Goal: Information Seeking & Learning: Compare options

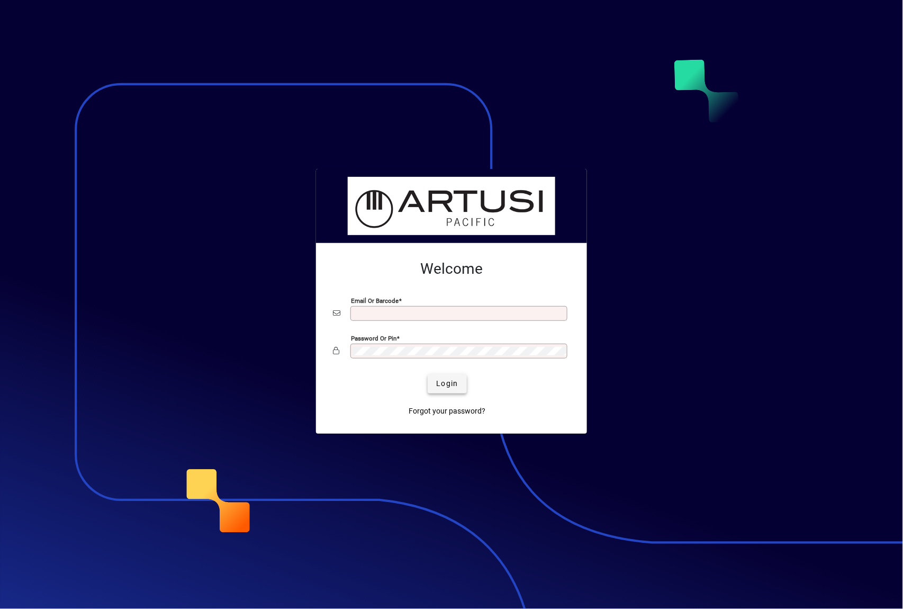
type input "**********"
click at [456, 384] on span "Login" at bounding box center [447, 383] width 22 height 11
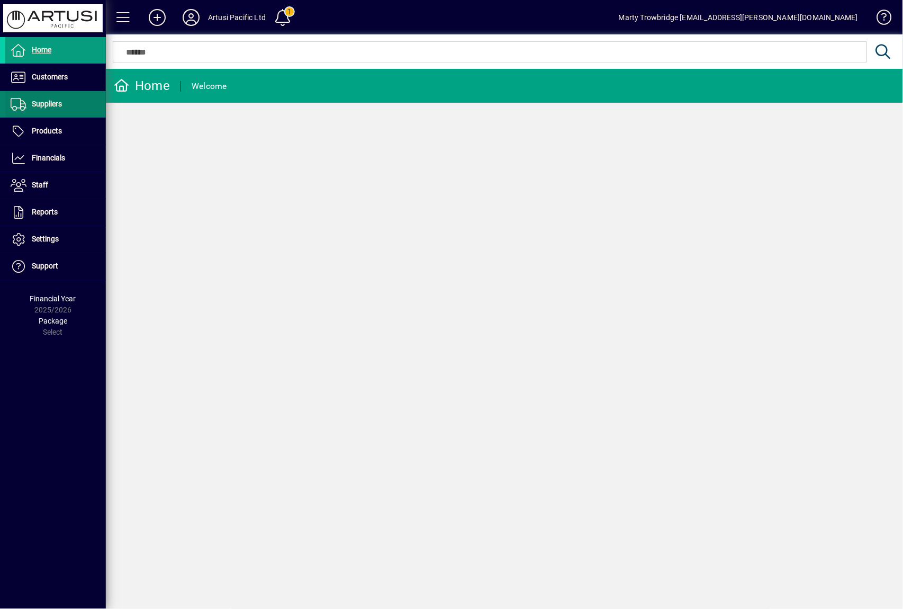
click at [48, 110] on span "Suppliers" at bounding box center [33, 104] width 57 height 13
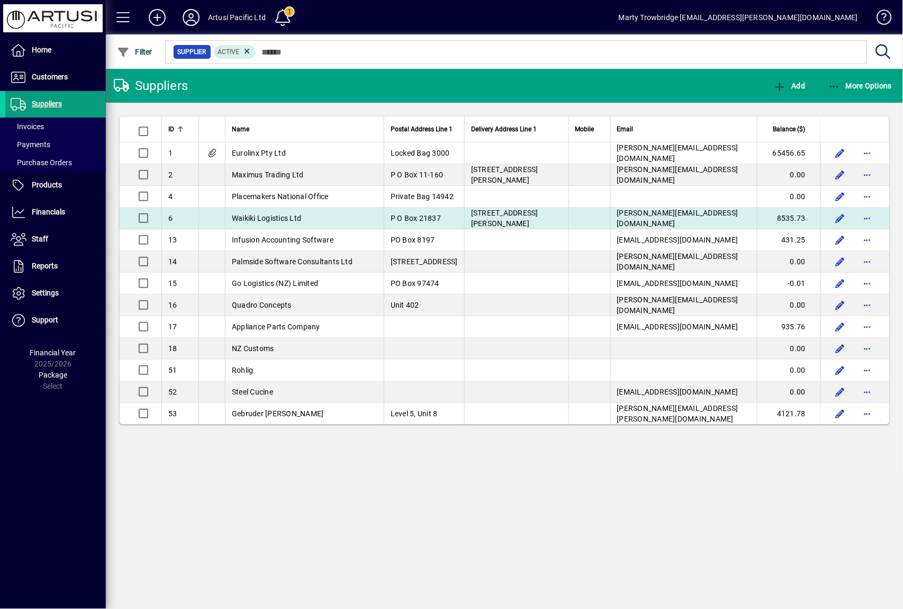
click at [281, 216] on span "Waikiki Logistics Ltd" at bounding box center [266, 218] width 69 height 8
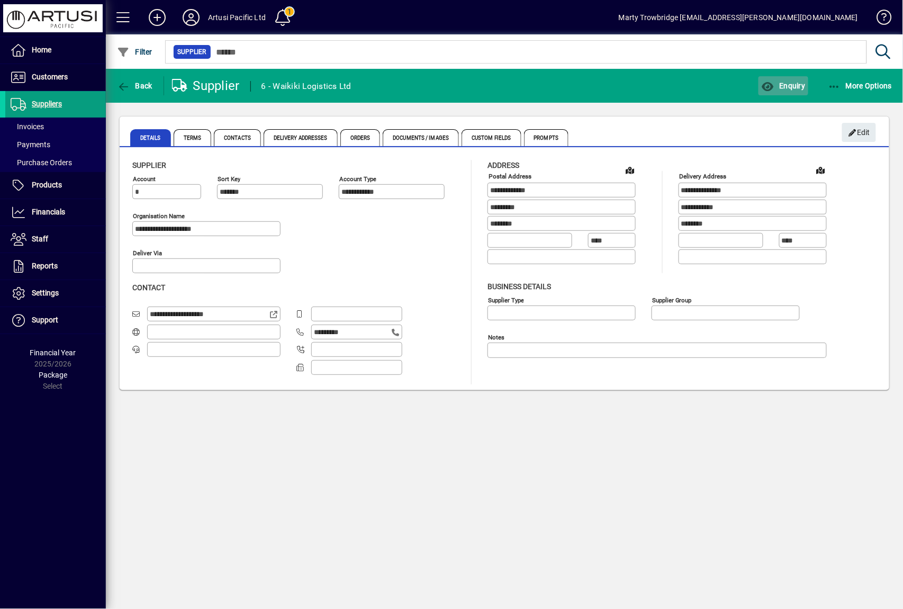
click at [779, 87] on span "Enquiry" at bounding box center [783, 86] width 44 height 8
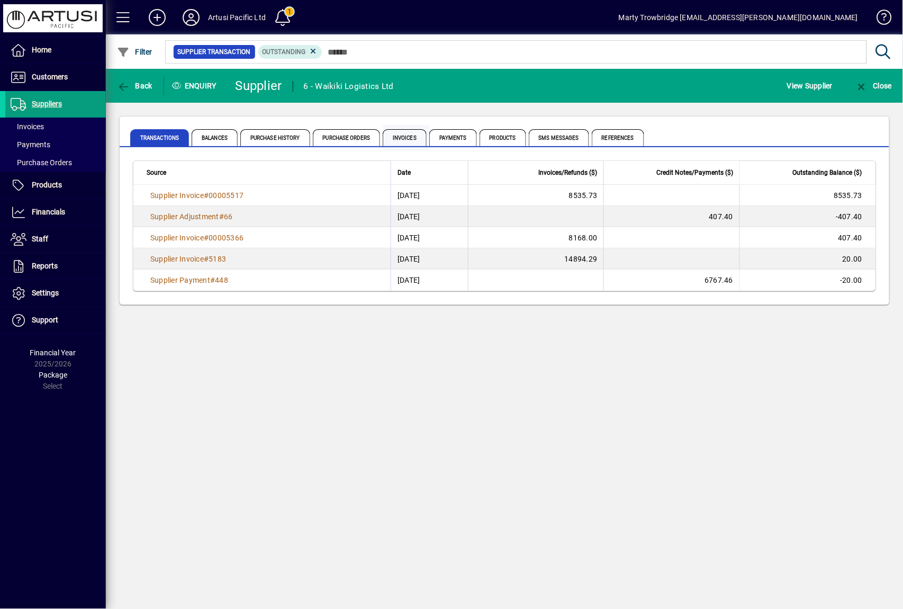
click at [411, 137] on span "Invoices" at bounding box center [405, 137] width 44 height 17
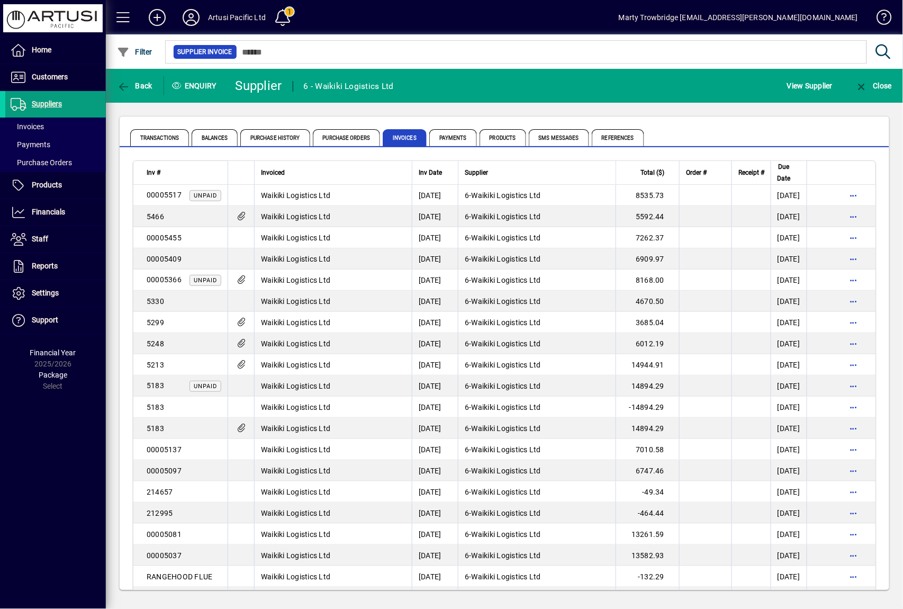
drag, startPoint x: 313, startPoint y: 189, endPoint x: 314, endPoint y: 234, distance: 45.0
click at [313, 189] on td "Waikiki Logistics Ltd" at bounding box center [333, 195] width 158 height 21
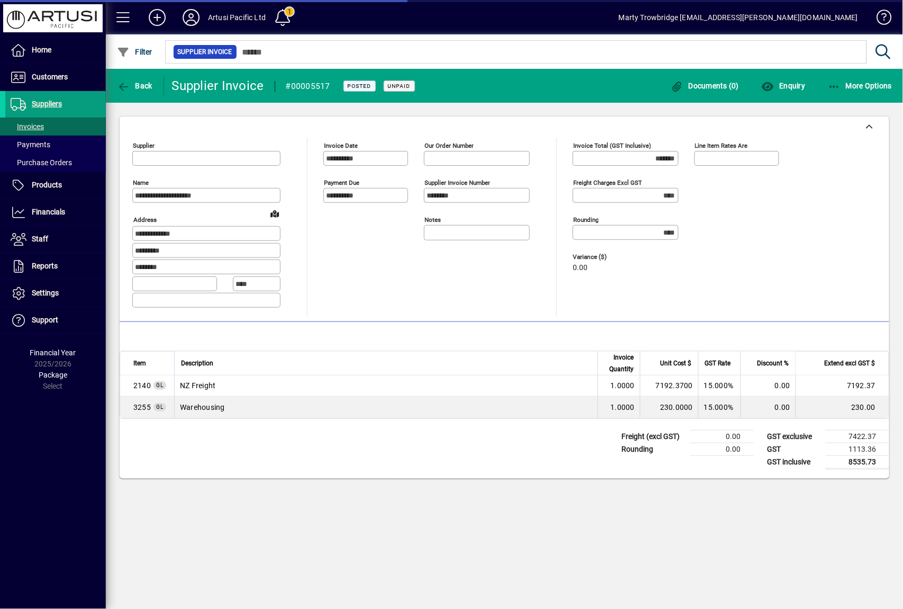
type input "**********"
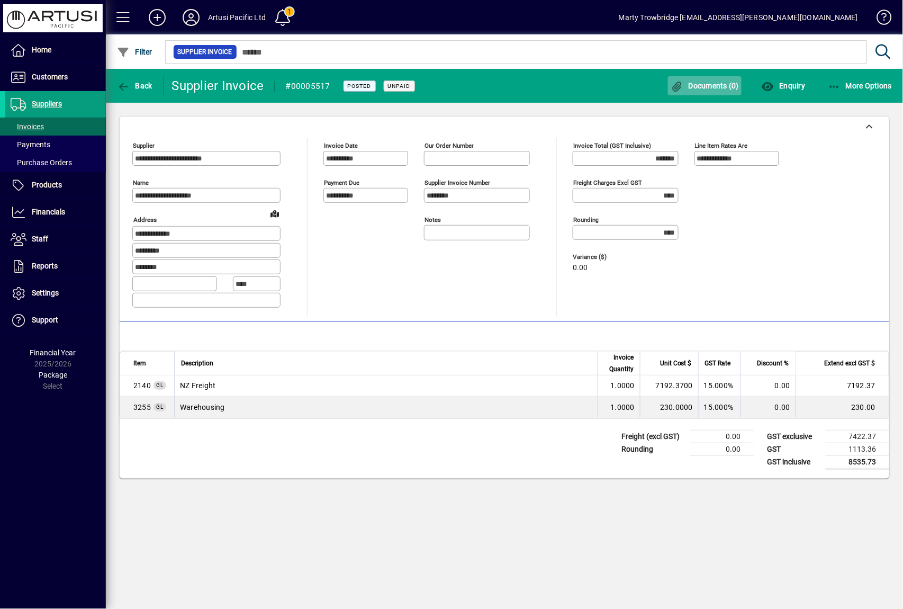
click at [702, 83] on span "Documents (0)" at bounding box center [705, 86] width 69 height 8
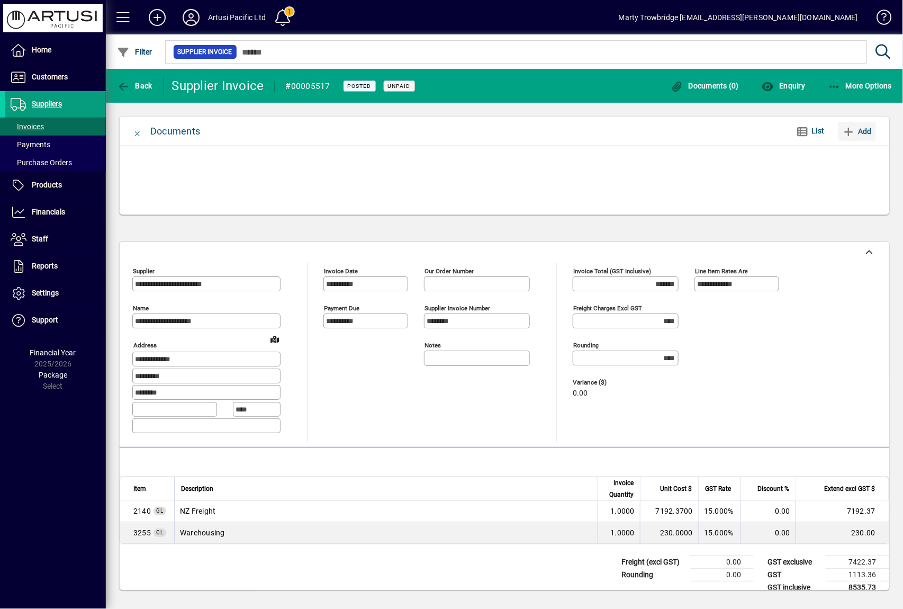
click at [863, 128] on span "Add" at bounding box center [857, 131] width 29 height 17
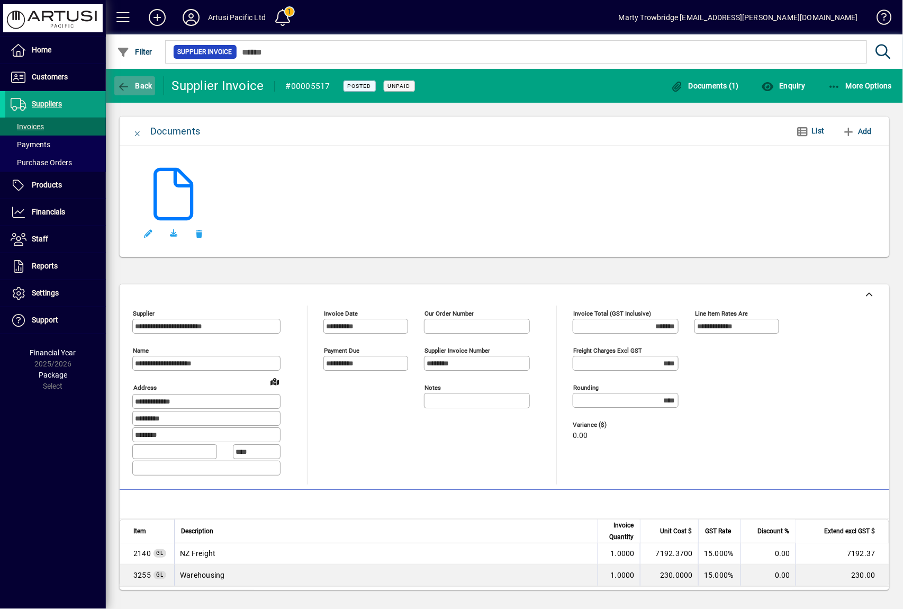
click at [128, 85] on icon "button" at bounding box center [123, 87] width 13 height 11
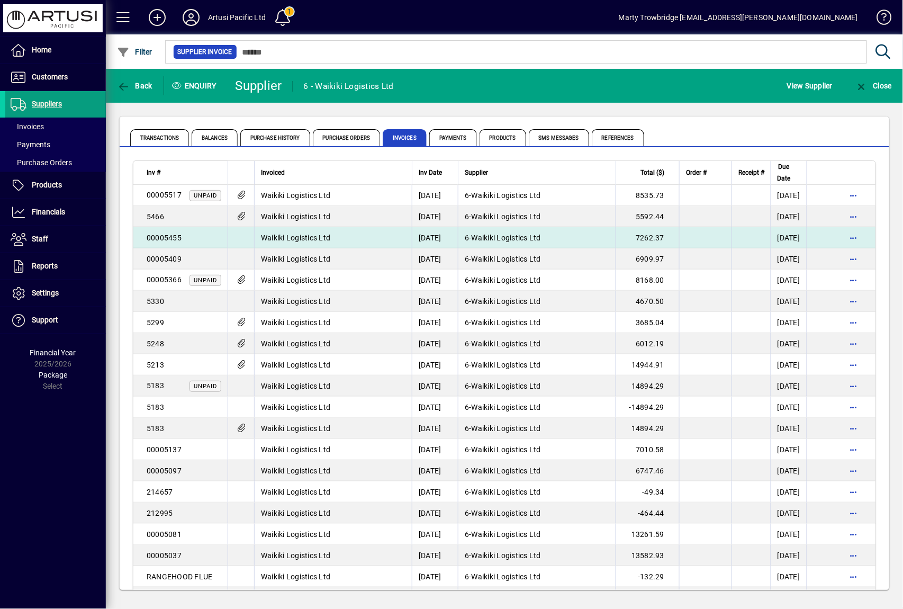
click at [305, 236] on span "Waikiki Logistics Ltd" at bounding box center [295, 237] width 69 height 8
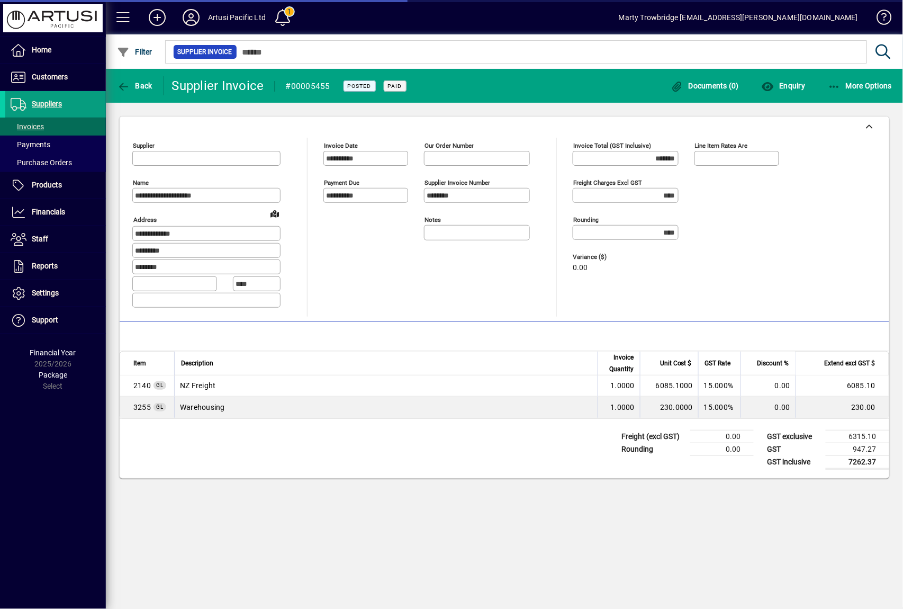
type input "**********"
click at [713, 92] on span "button" at bounding box center [705, 85] width 74 height 25
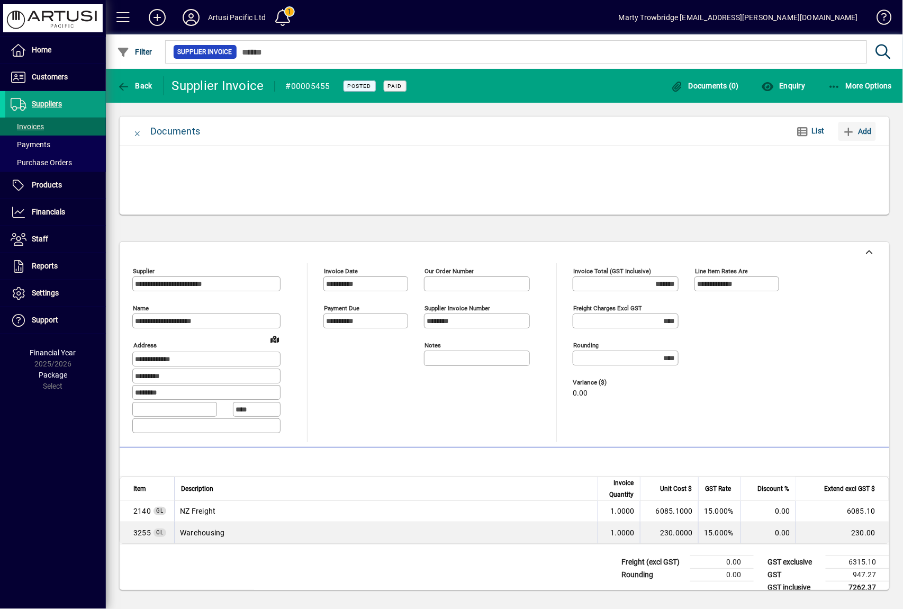
click at [864, 131] on span "Add" at bounding box center [857, 131] width 29 height 17
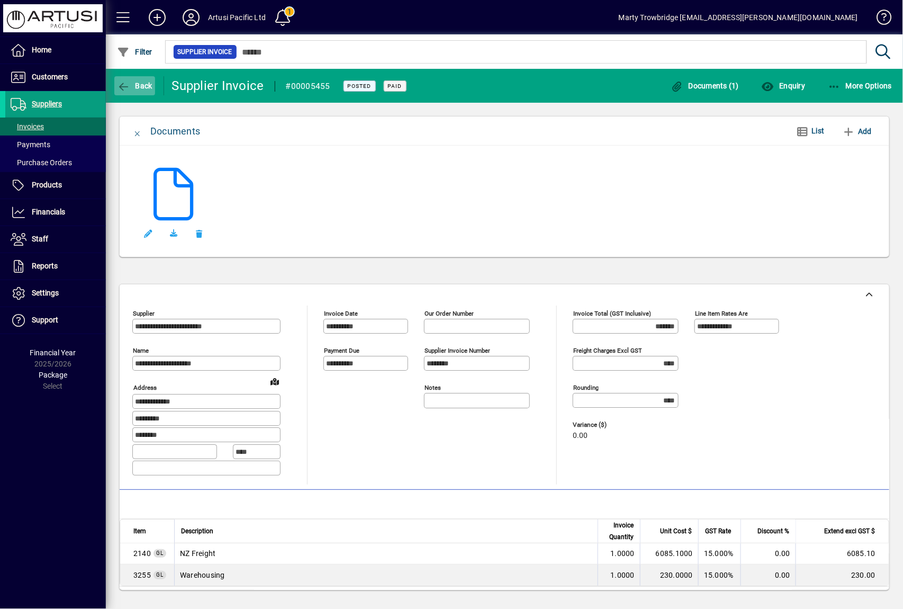
click at [134, 91] on span "button" at bounding box center [134, 85] width 41 height 25
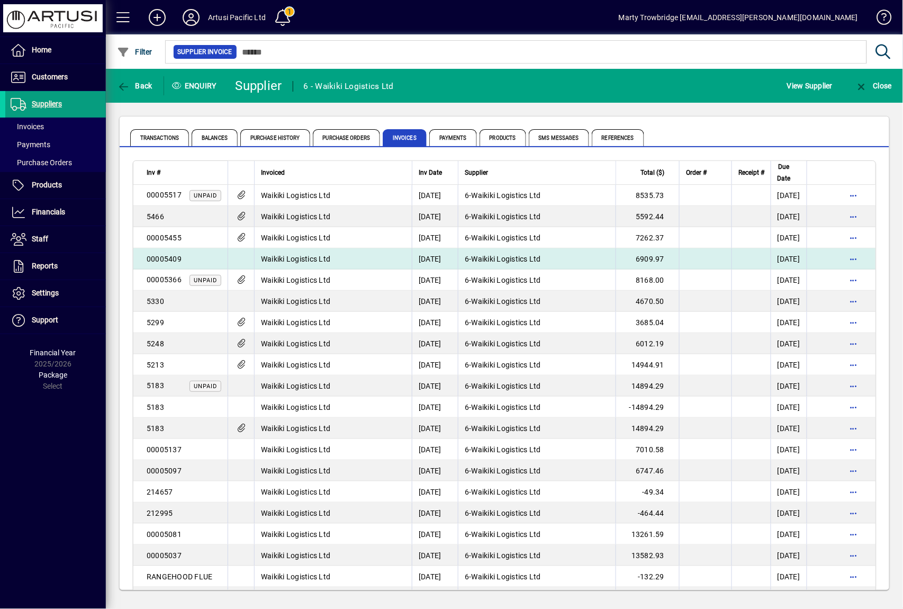
click at [308, 255] on span "Waikiki Logistics Ltd" at bounding box center [295, 259] width 69 height 8
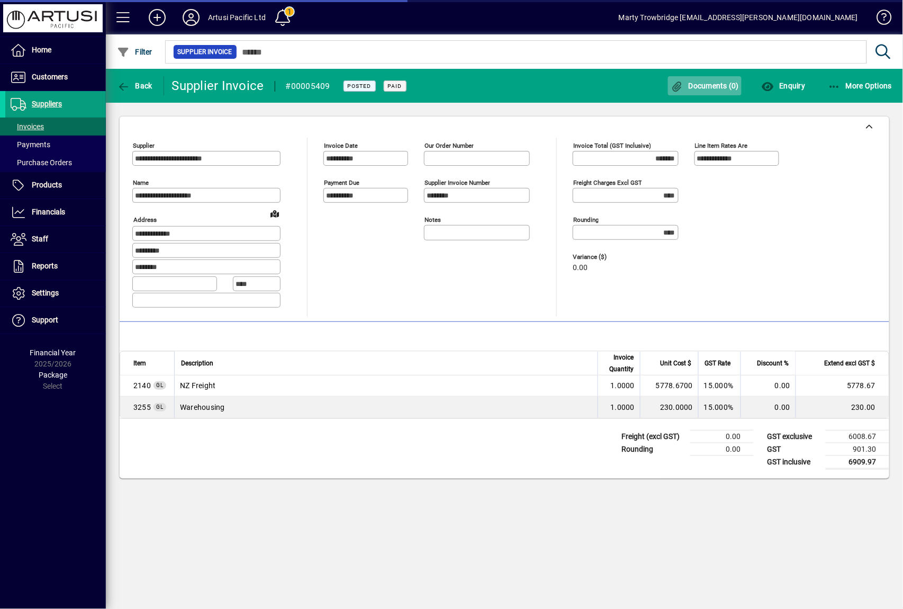
click at [695, 85] on span "Documents (0)" at bounding box center [705, 86] width 69 height 8
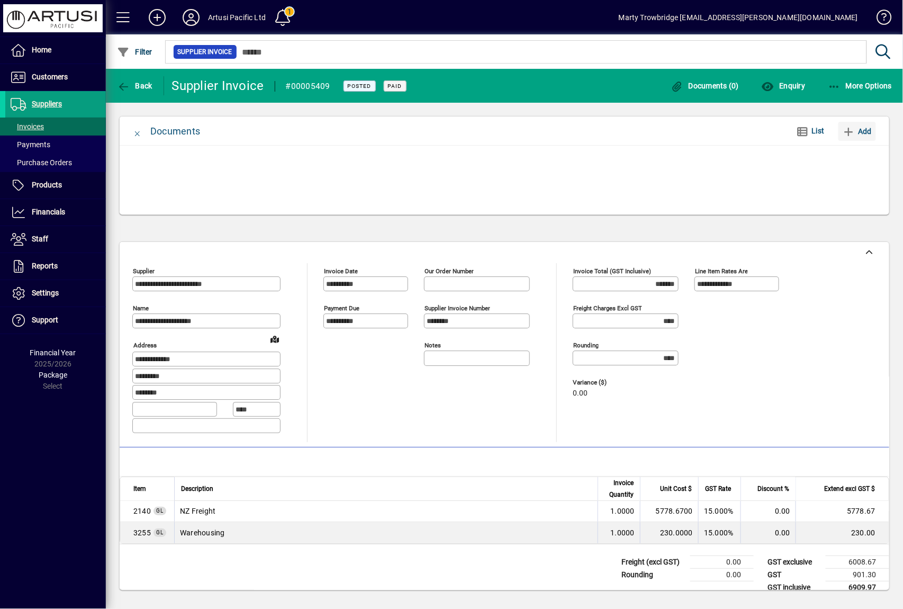
click at [869, 134] on span "Add" at bounding box center [857, 131] width 29 height 17
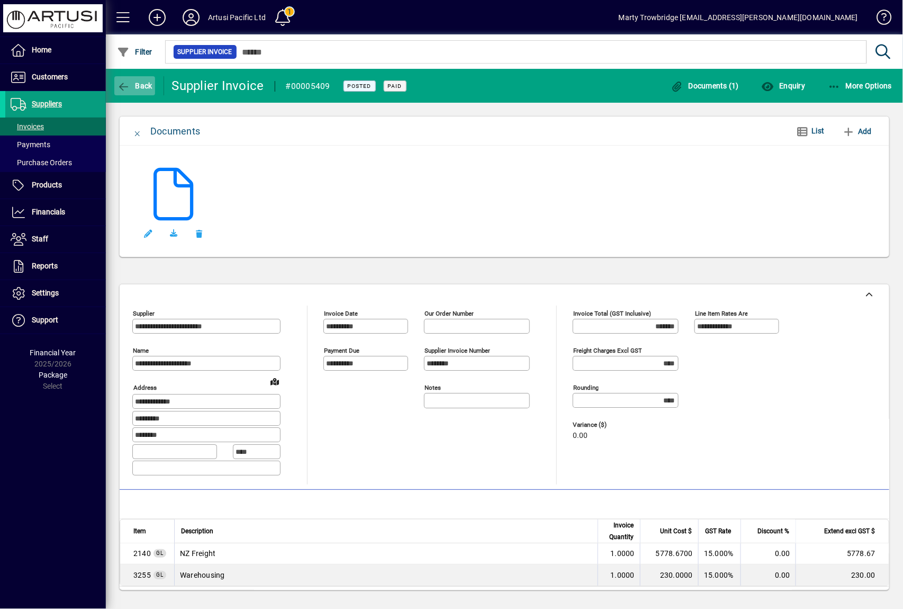
click at [134, 94] on span "button" at bounding box center [134, 85] width 41 height 25
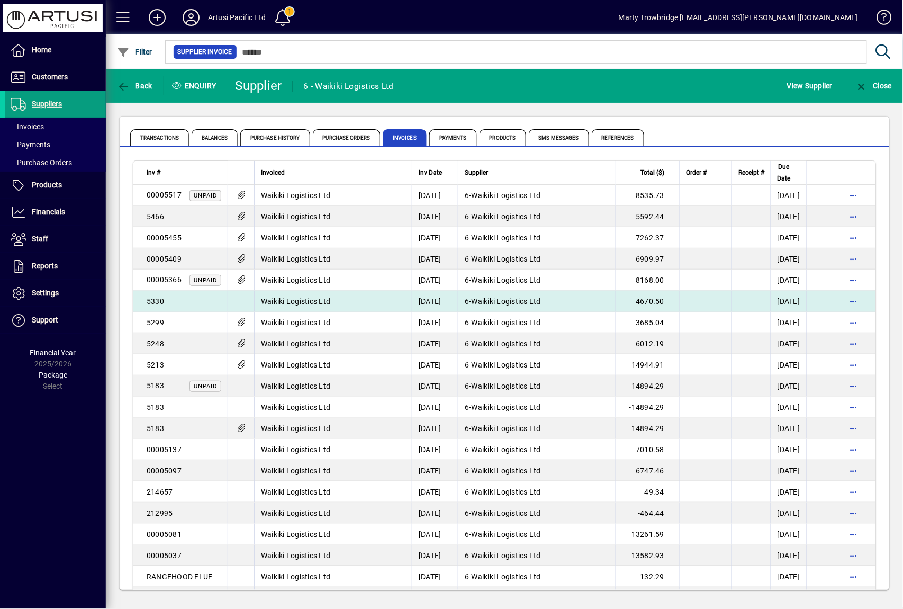
click at [360, 302] on td "Waikiki Logistics Ltd" at bounding box center [333, 301] width 158 height 21
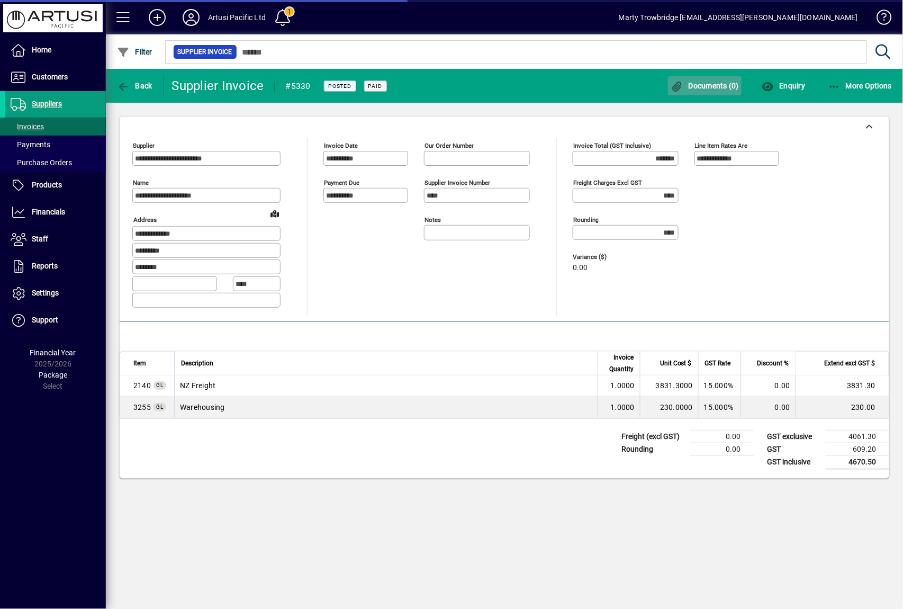
click at [711, 79] on span "button" at bounding box center [705, 85] width 74 height 25
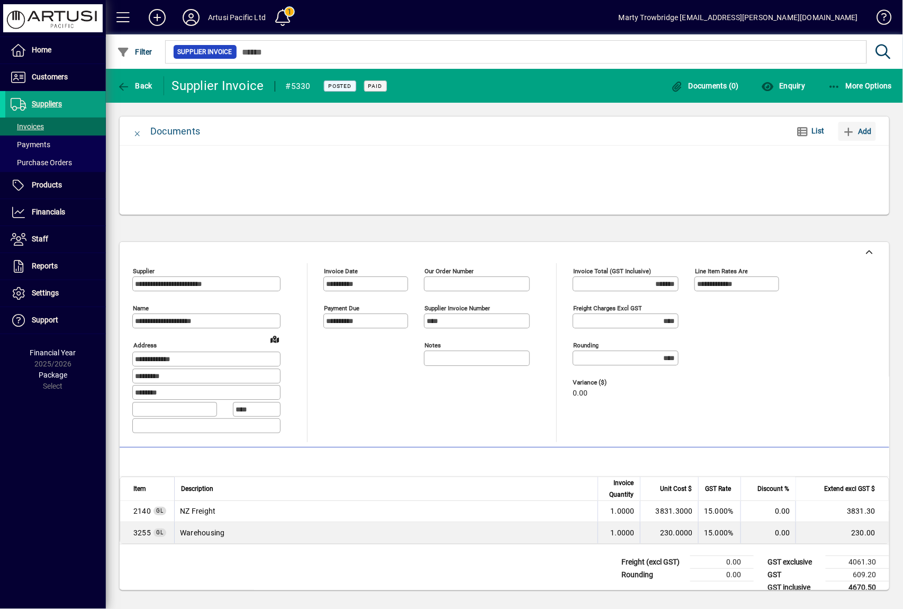
click at [862, 127] on span "Add" at bounding box center [857, 131] width 29 height 17
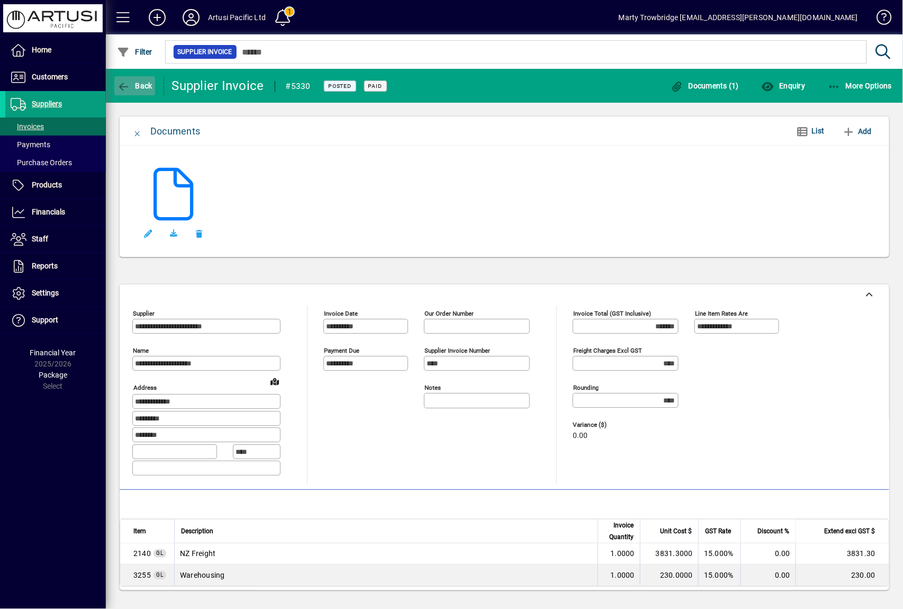
click at [137, 89] on span "Back" at bounding box center [134, 86] width 35 height 8
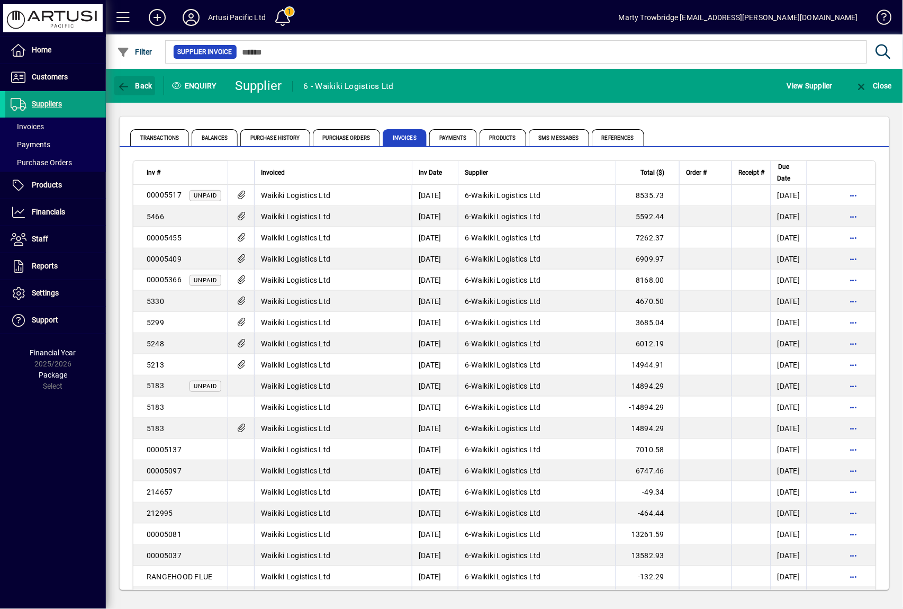
click at [137, 89] on span "Back" at bounding box center [134, 86] width 35 height 8
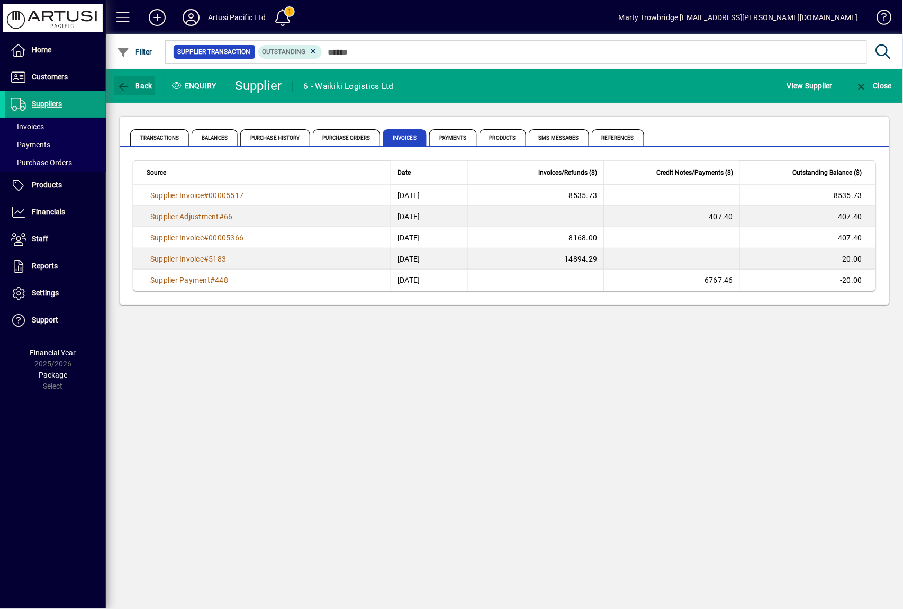
click at [137, 89] on span "Back" at bounding box center [134, 86] width 35 height 8
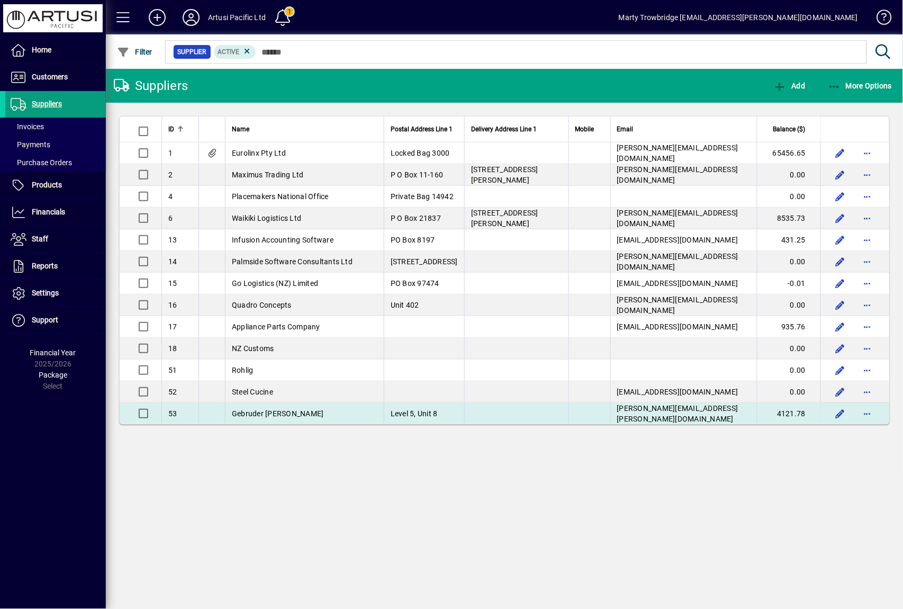
click at [296, 414] on td "Gebruder Weiss" at bounding box center [304, 413] width 159 height 21
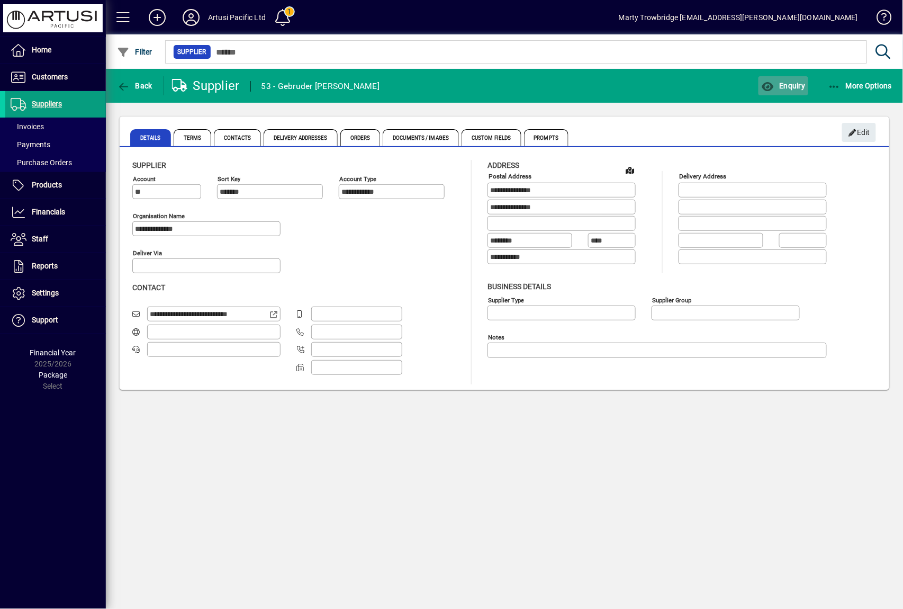
click at [791, 83] on span "Enquiry" at bounding box center [783, 86] width 44 height 8
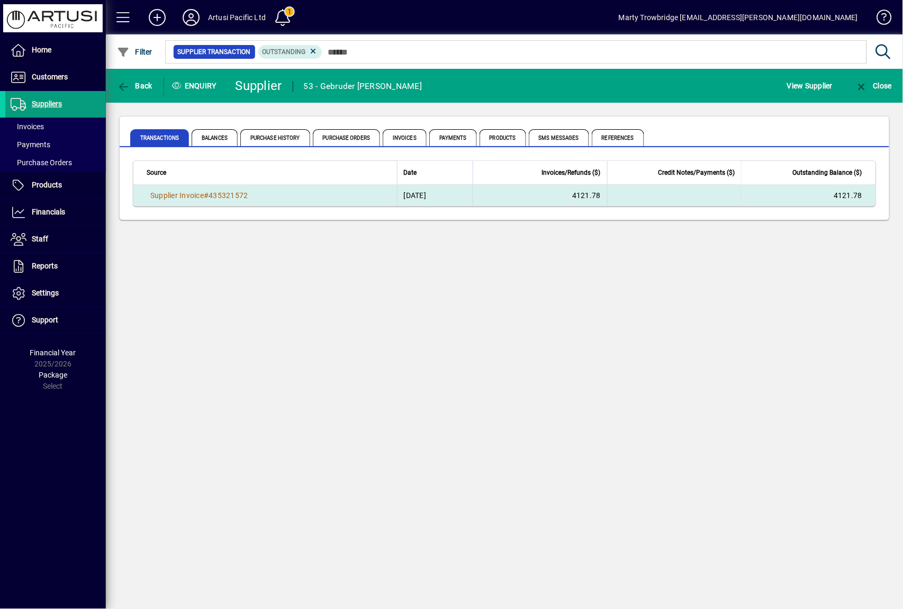
click at [302, 199] on td "Supplier Invoice # 435321572" at bounding box center [265, 195] width 264 height 21
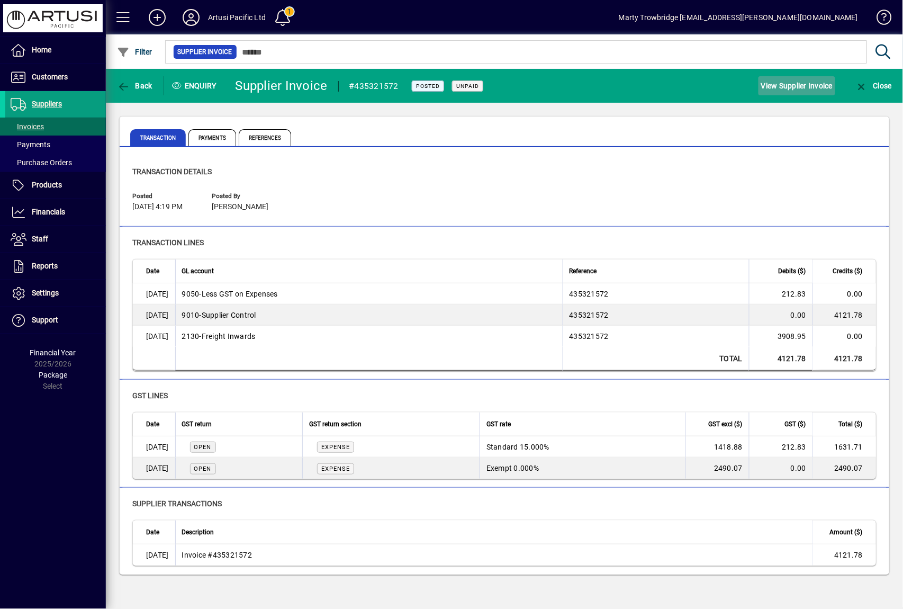
click at [775, 83] on span "View Supplier Invoice" at bounding box center [796, 85] width 71 height 17
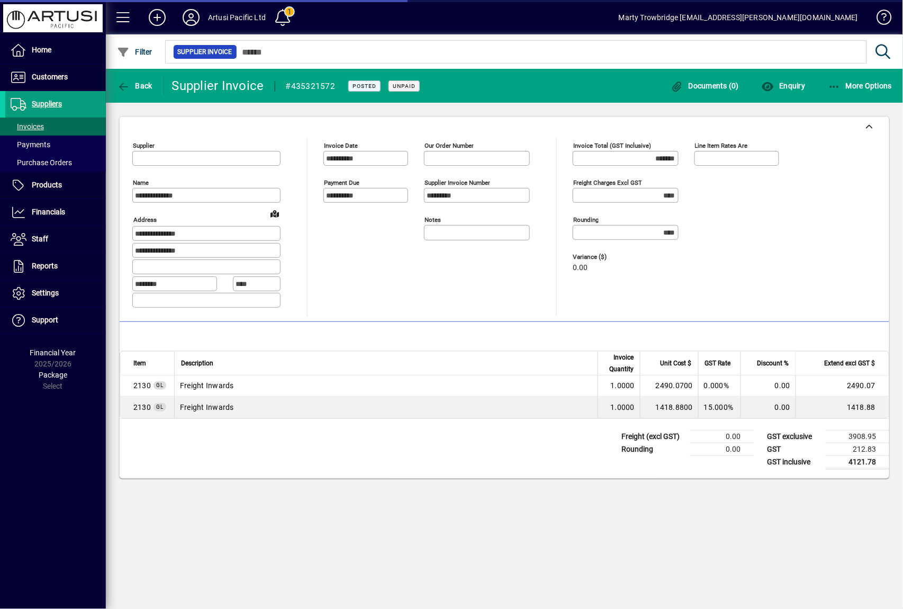
type input "**********"
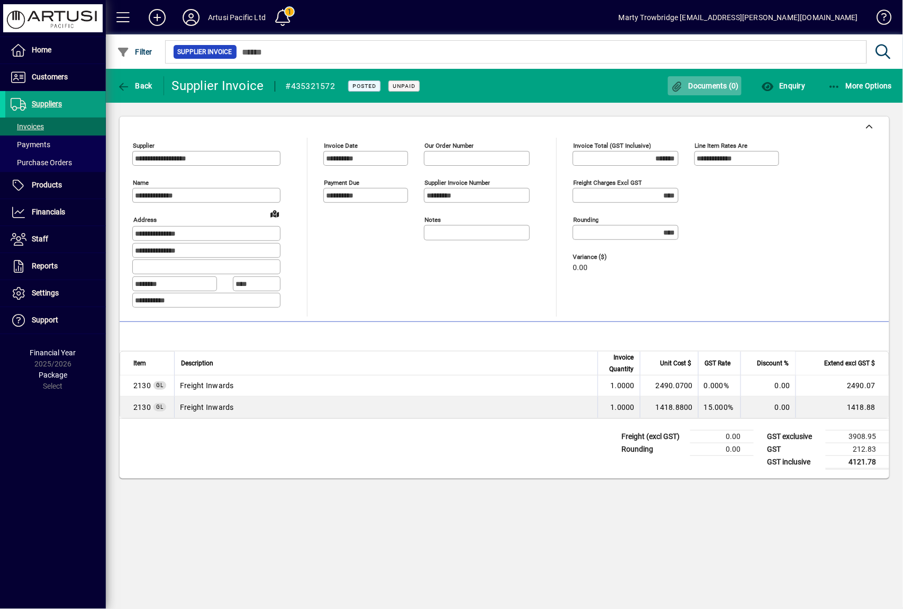
click at [717, 80] on span "button" at bounding box center [705, 85] width 74 height 25
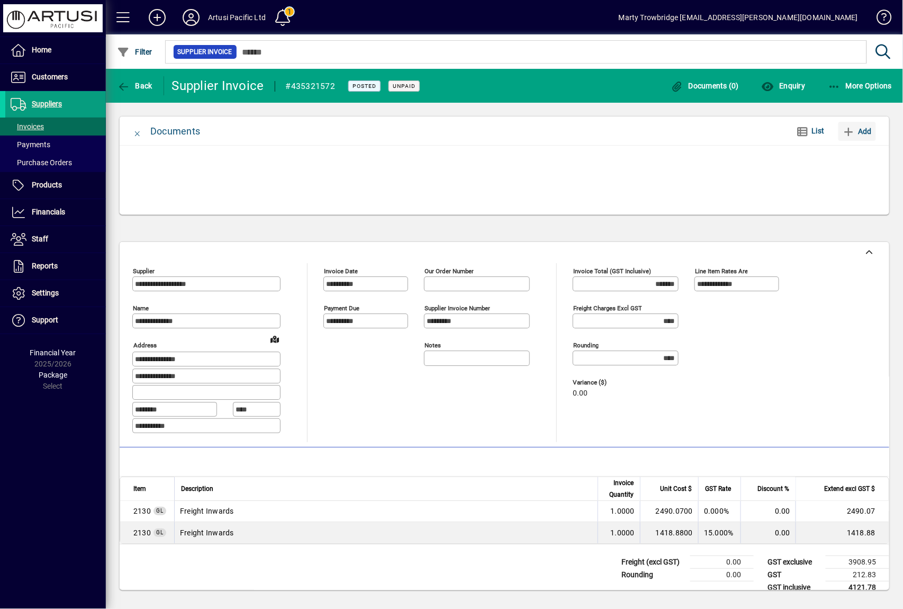
click at [853, 128] on icon "button" at bounding box center [849, 131] width 13 height 11
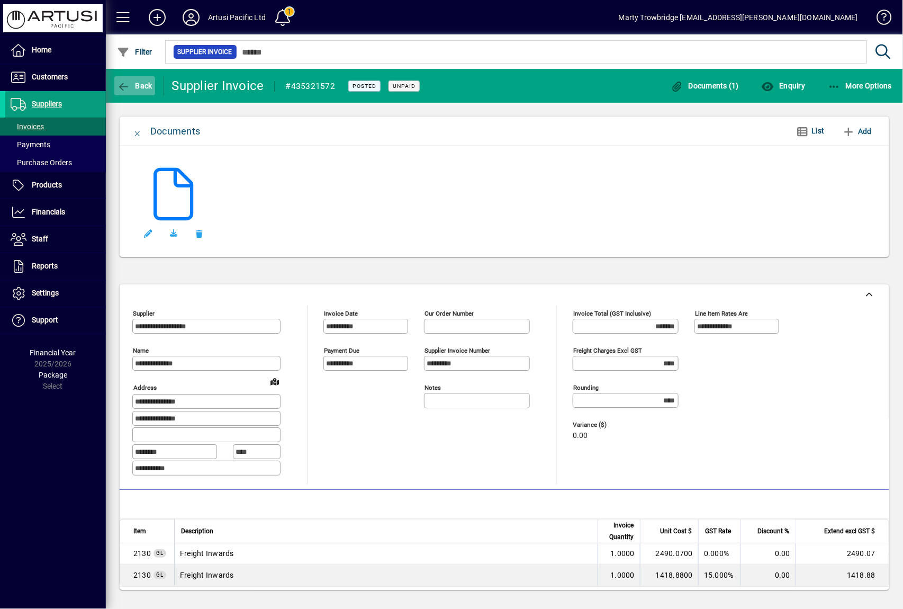
click at [142, 87] on span "Back" at bounding box center [134, 86] width 35 height 8
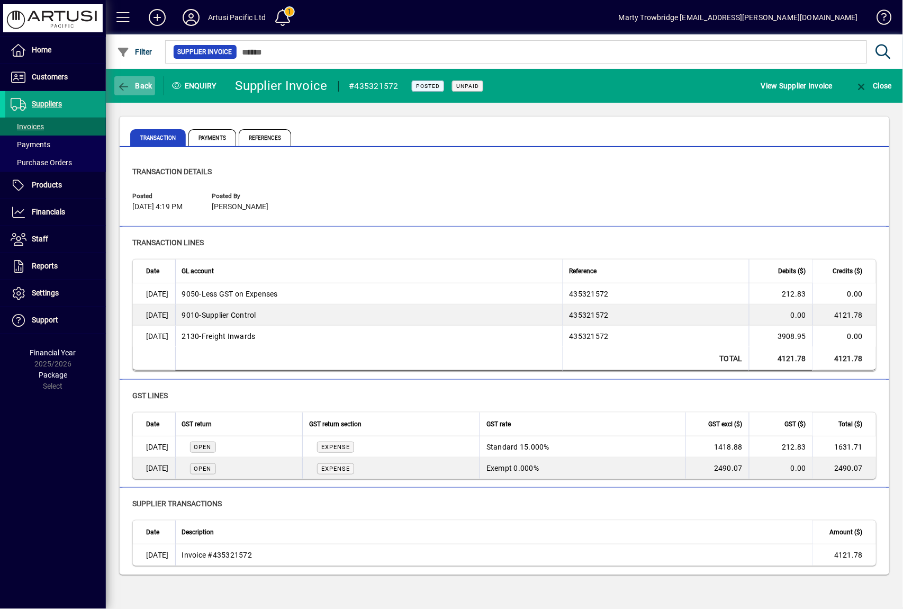
click at [135, 83] on span "Back" at bounding box center [134, 86] width 35 height 8
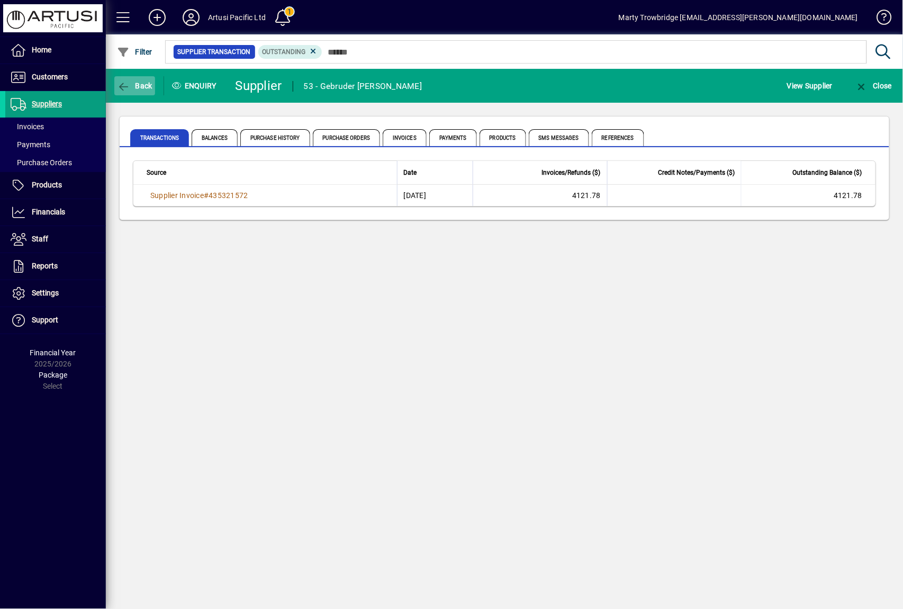
click at [136, 85] on span "Back" at bounding box center [134, 86] width 35 height 8
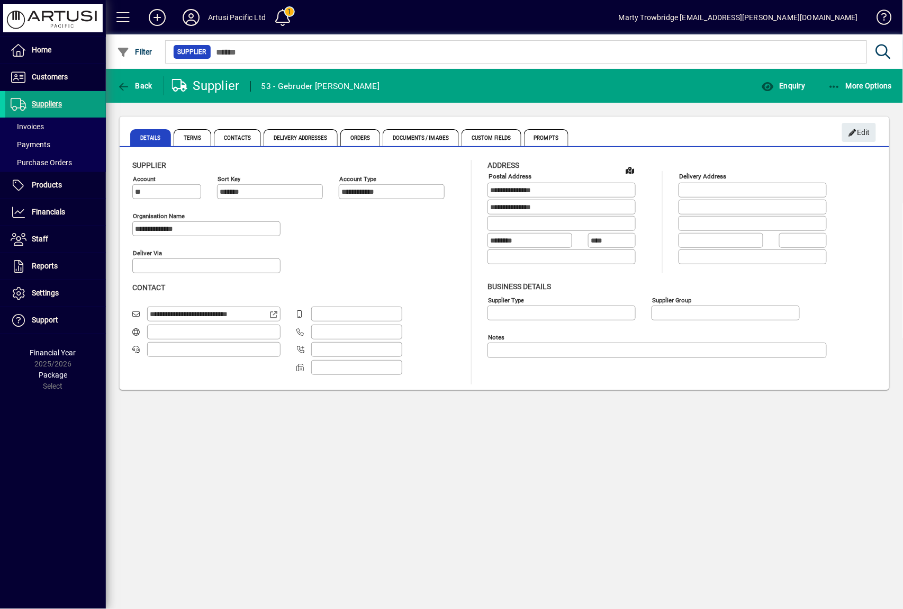
type input "**********"
click at [55, 106] on span "Suppliers" at bounding box center [47, 104] width 30 height 8
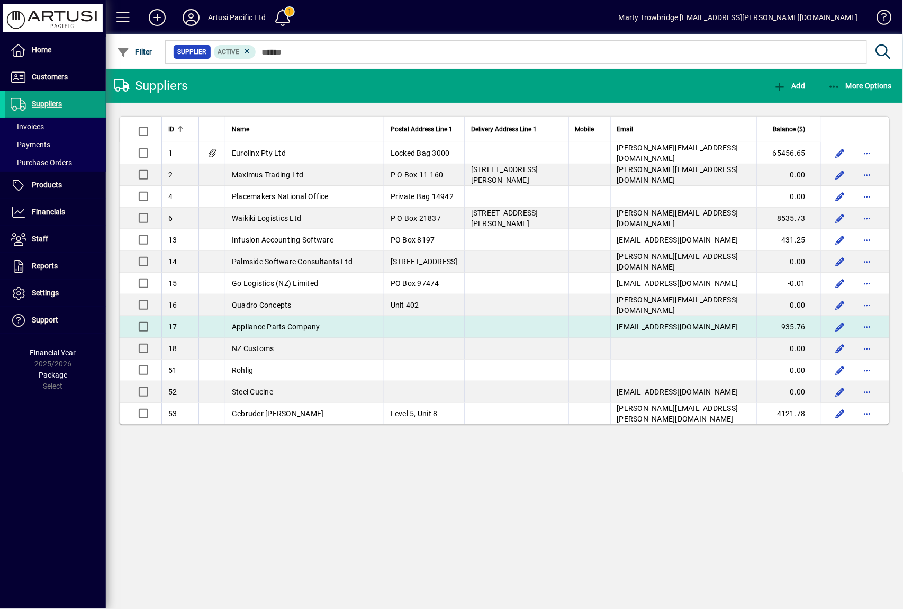
click at [326, 324] on td "Appliance Parts Company" at bounding box center [304, 327] width 159 height 22
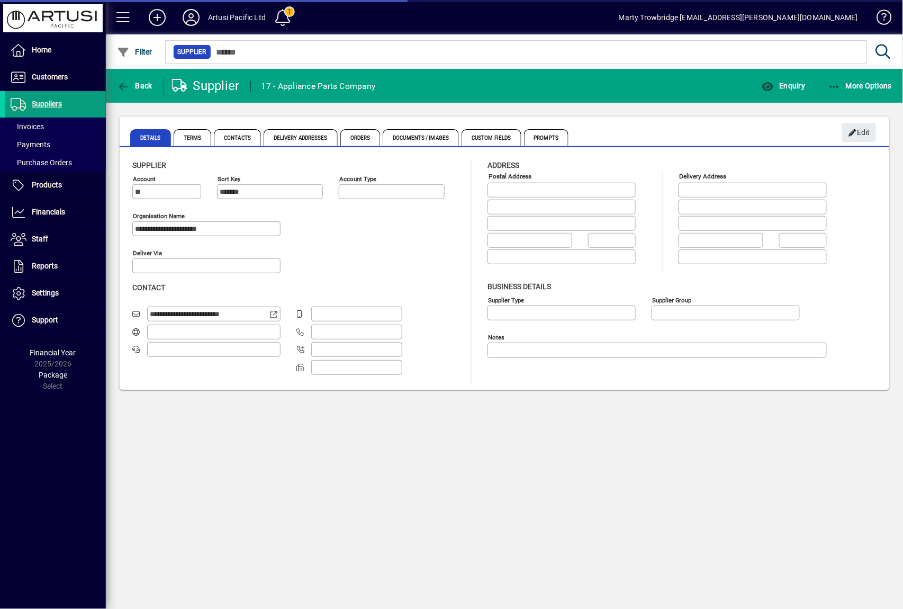
type input "**********"
click at [792, 89] on span "Enquiry" at bounding box center [783, 86] width 44 height 8
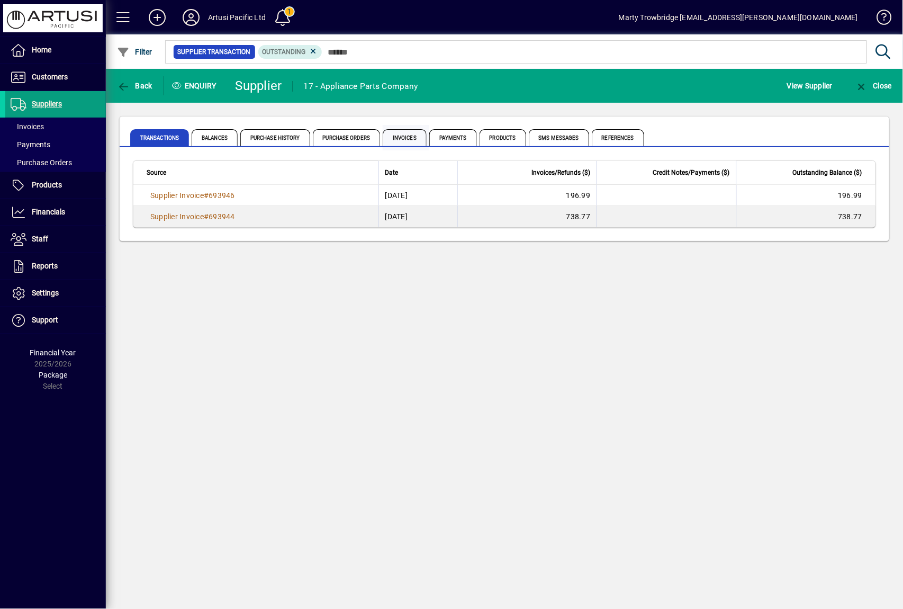
click at [413, 135] on span "Invoices" at bounding box center [405, 137] width 44 height 17
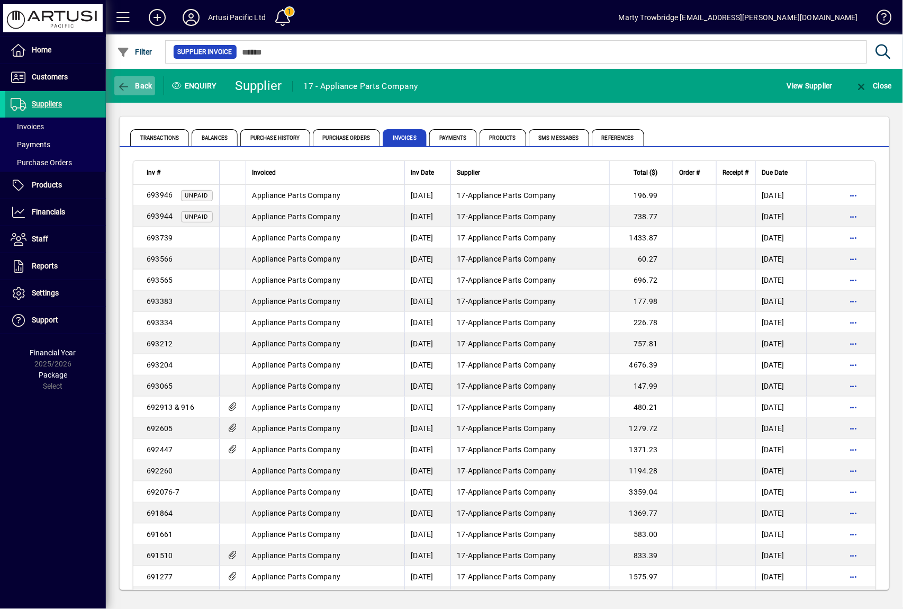
click at [142, 89] on span "Back" at bounding box center [134, 86] width 35 height 8
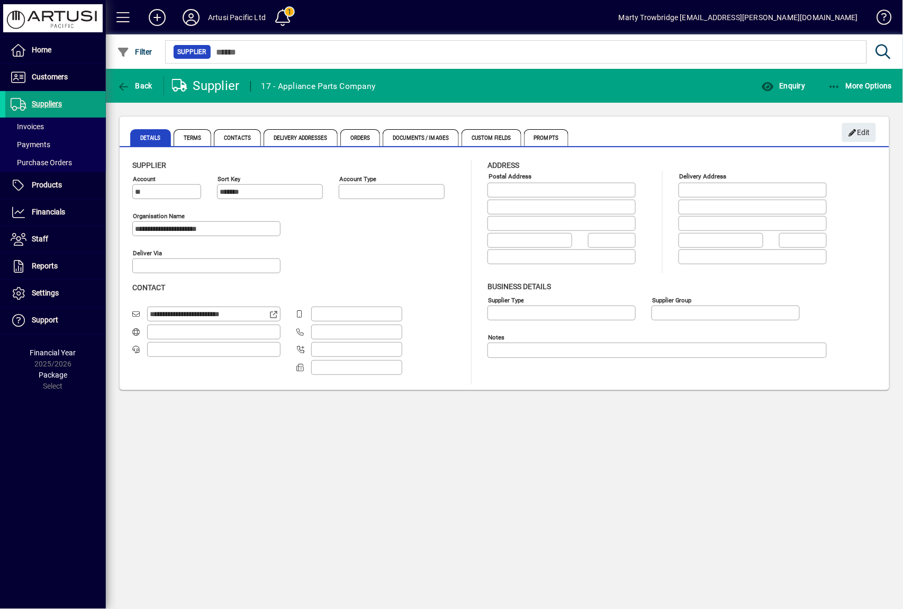
type input "**********"
click at [149, 89] on span "Back" at bounding box center [134, 86] width 35 height 8
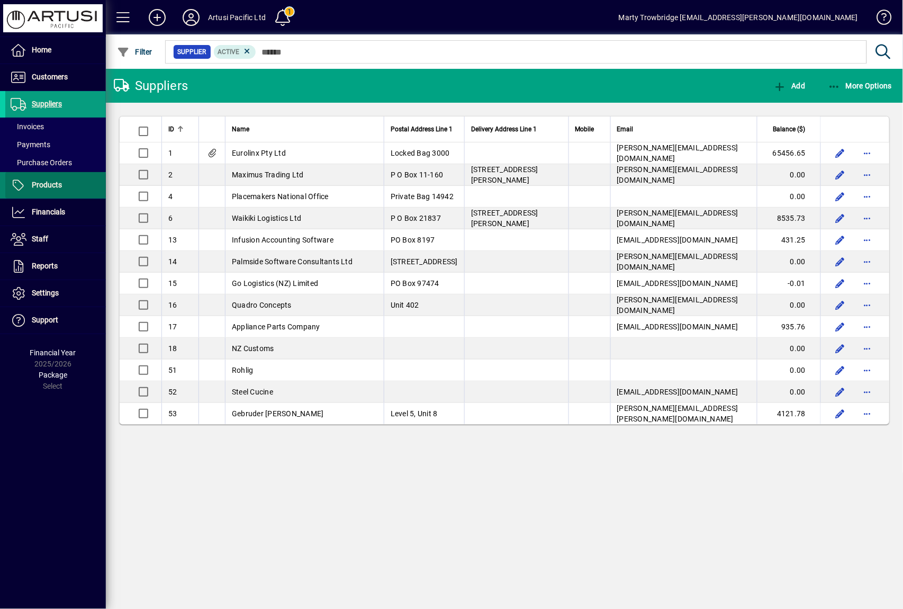
click at [52, 189] on span "Products" at bounding box center [47, 184] width 30 height 8
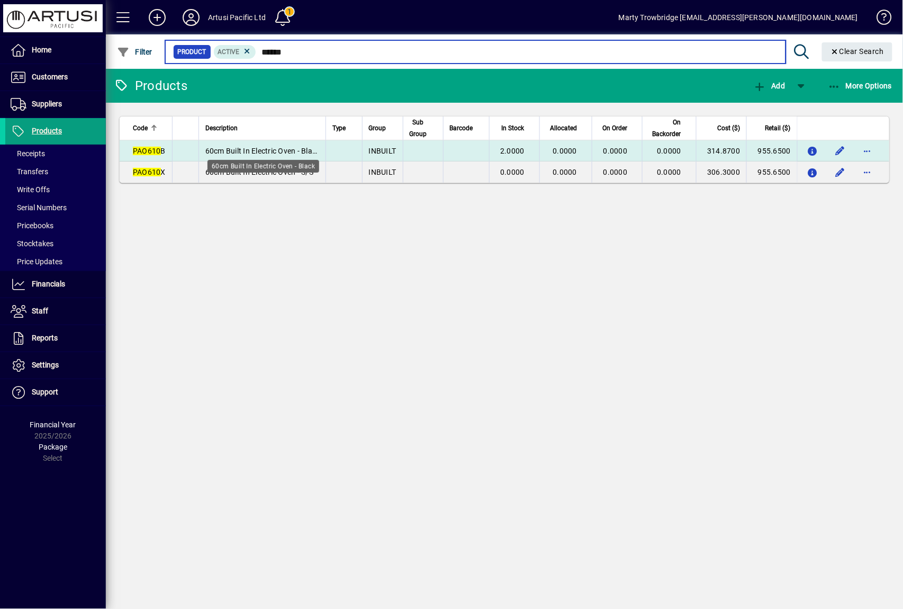
type input "******"
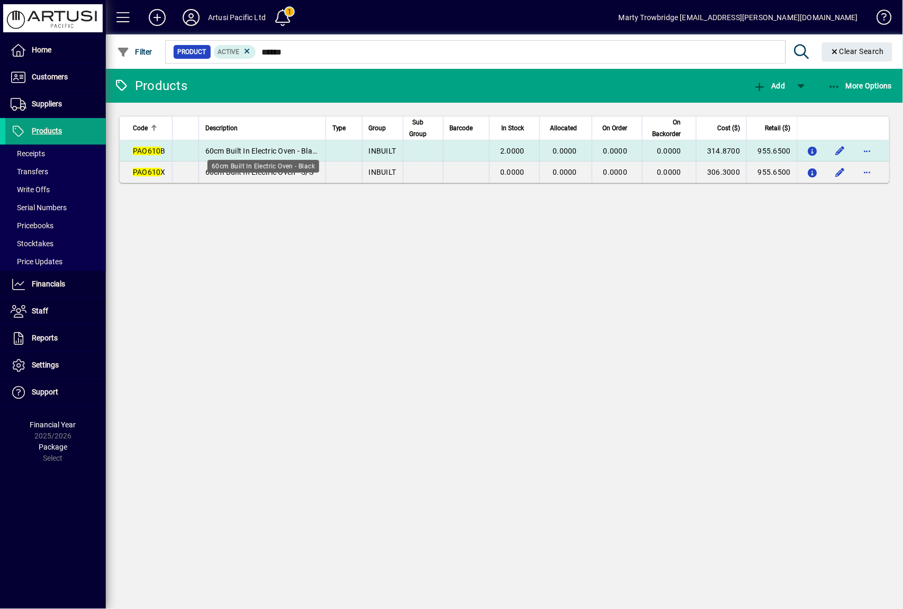
click at [290, 148] on span "60cm Built In Electric Oven - Black" at bounding box center [262, 151] width 115 height 8
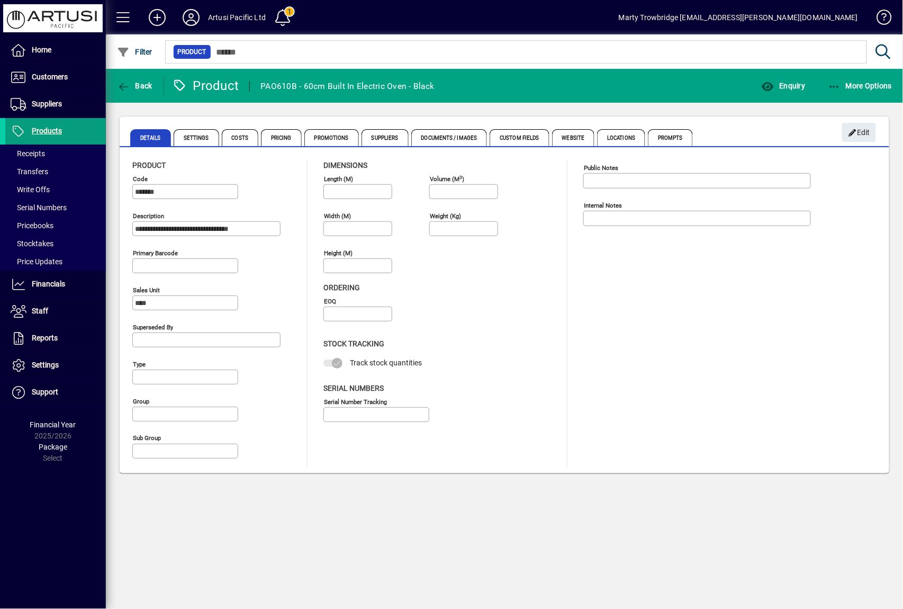
type input "**********"
type input "****"
click at [277, 137] on span "Pricing" at bounding box center [281, 137] width 41 height 17
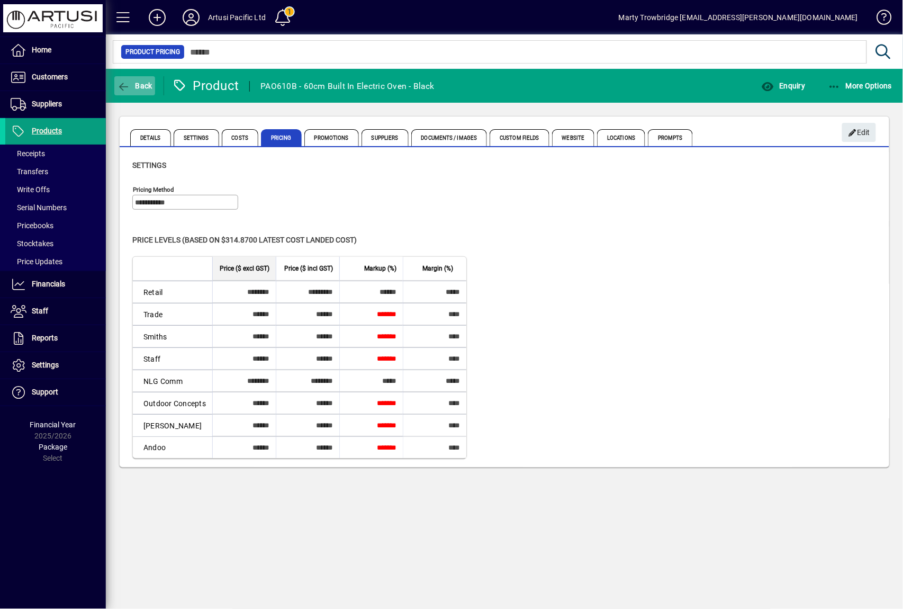
click at [127, 86] on icon "button" at bounding box center [123, 87] width 13 height 11
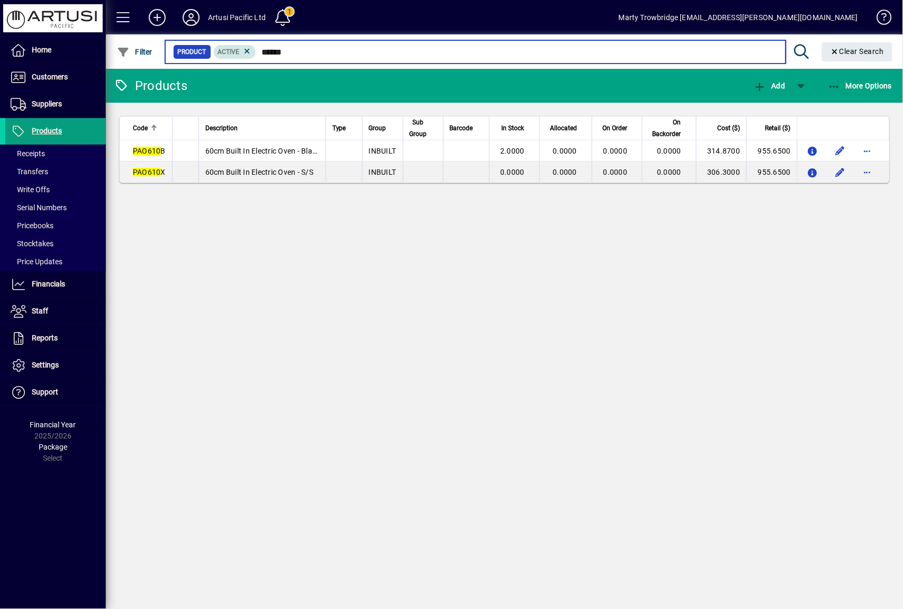
drag, startPoint x: 338, startPoint y: 51, endPoint x: 227, endPoint y: 51, distance: 111.2
click at [227, 51] on div "Product Active ******" at bounding box center [475, 51] width 604 height 15
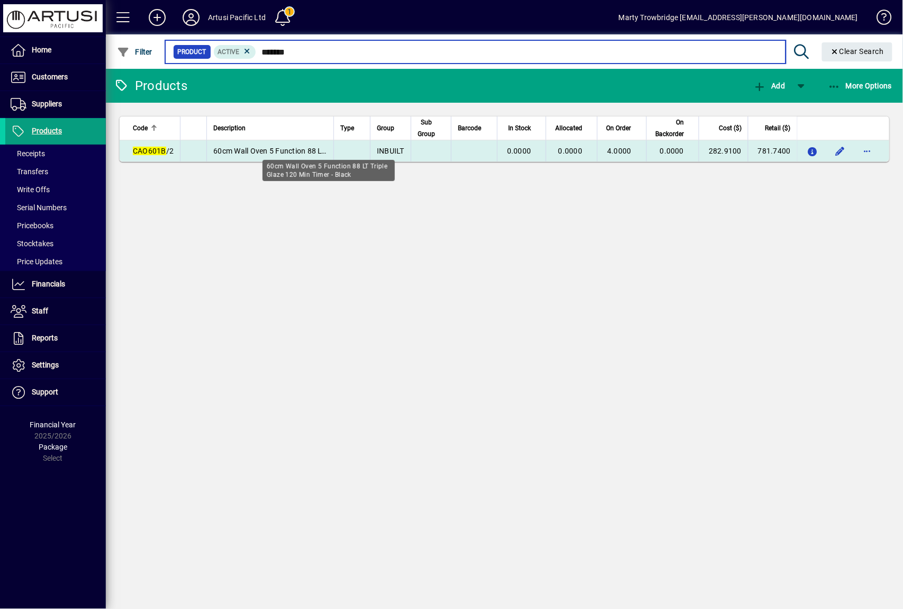
type input "*******"
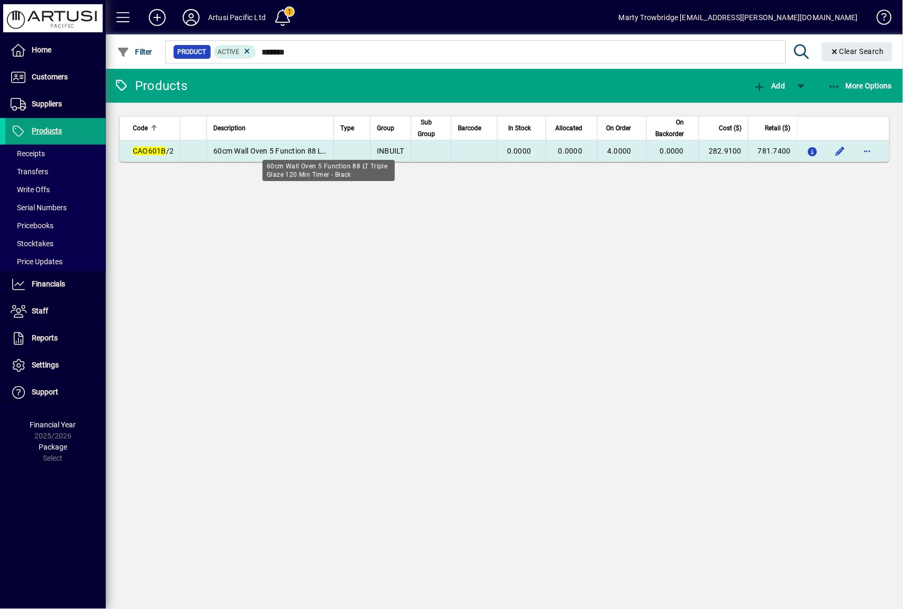
click at [223, 152] on span "60cm Wall Oven 5 Function 88 LT Triple Glaze 120 Min Timer - Black" at bounding box center [327, 151] width 228 height 8
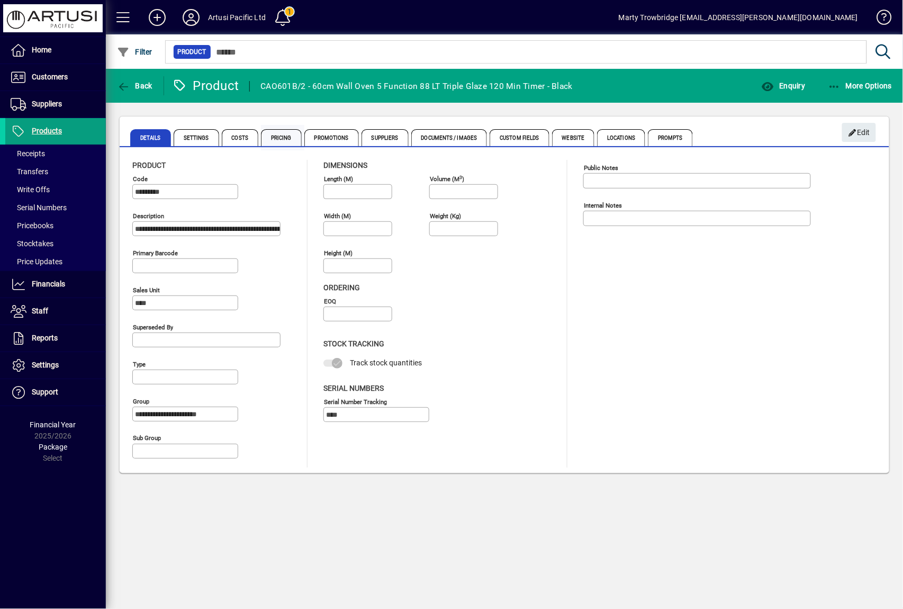
click at [272, 135] on span "Pricing" at bounding box center [281, 137] width 41 height 17
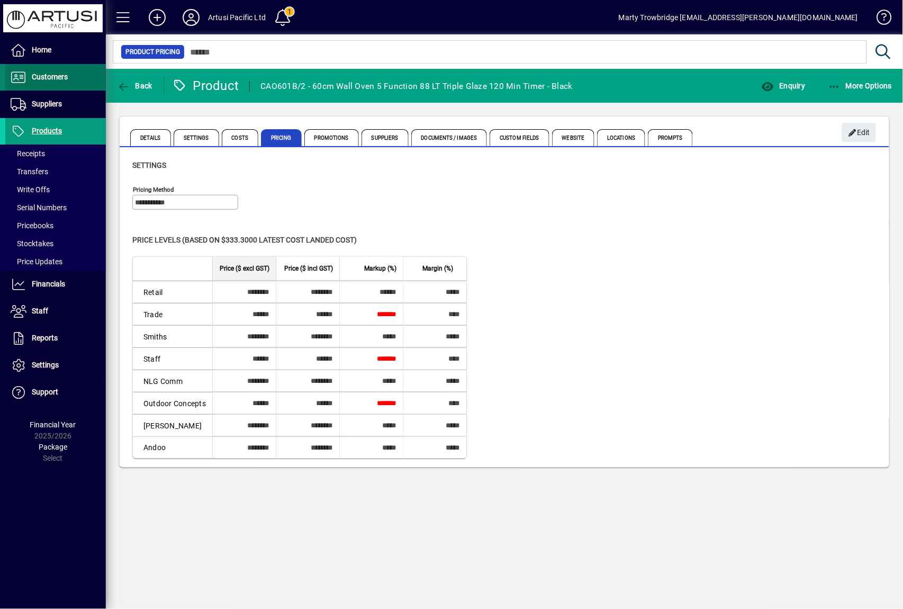
click at [64, 75] on span "Customers" at bounding box center [50, 77] width 36 height 8
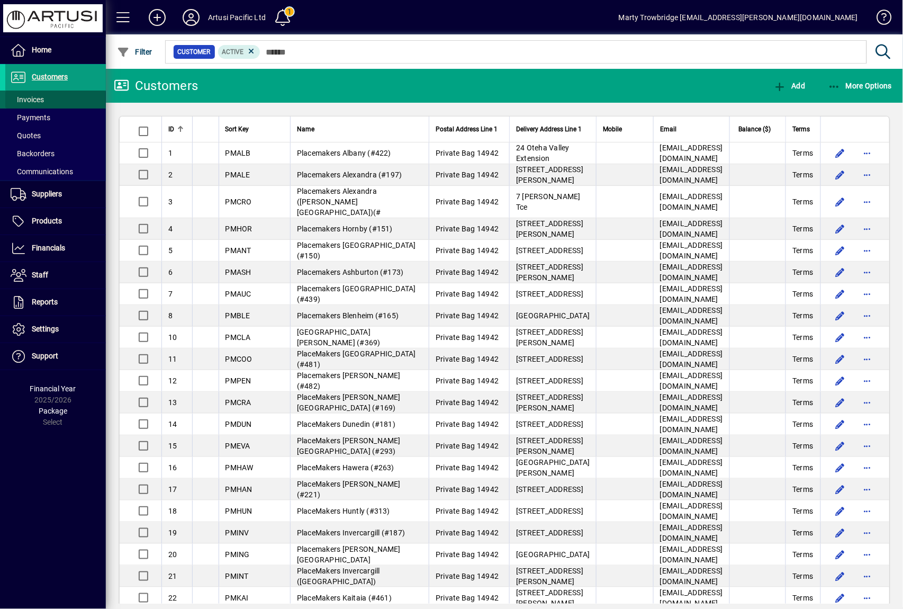
click at [56, 98] on span at bounding box center [55, 99] width 101 height 25
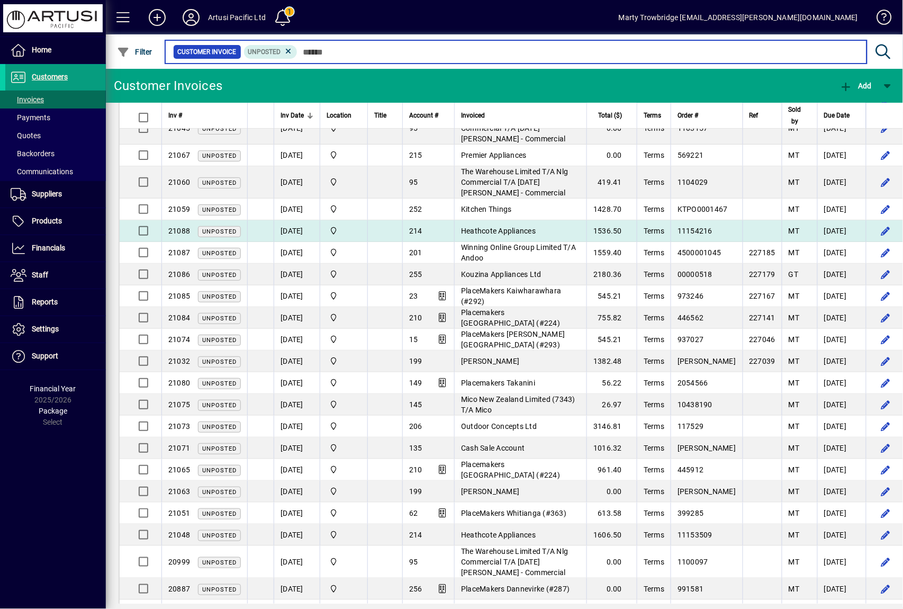
scroll to position [70, 0]
